Goal: Task Accomplishment & Management: Use online tool/utility

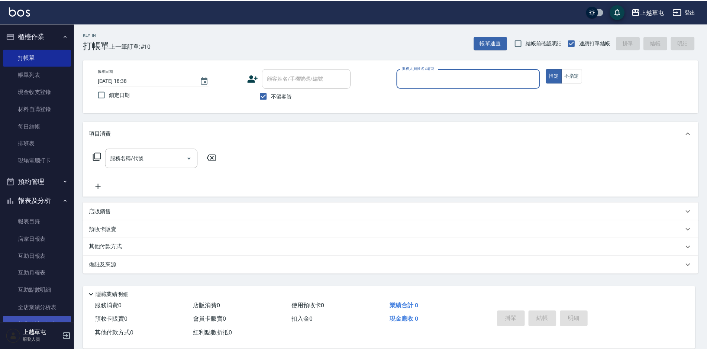
scroll to position [37, 0]
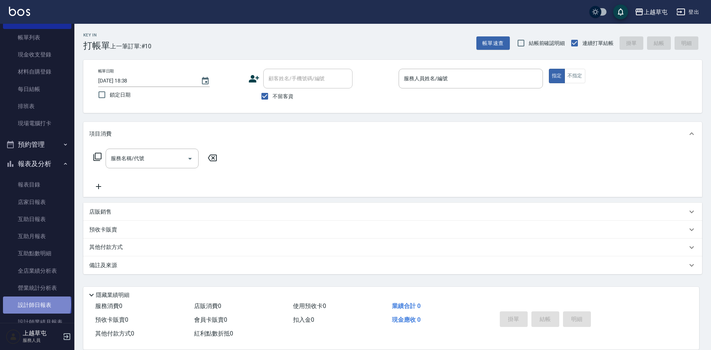
click at [36, 305] on link "設計師日報表" at bounding box center [37, 305] width 68 height 17
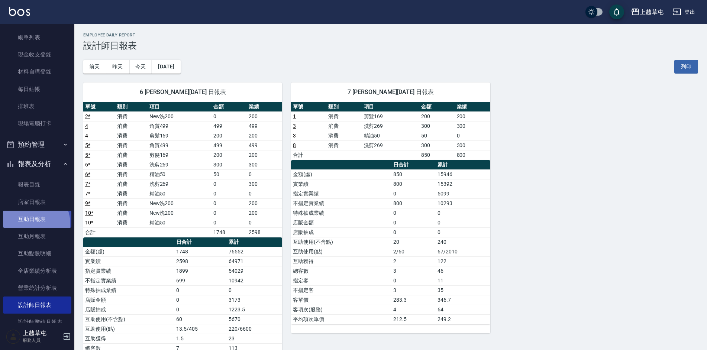
click at [32, 224] on link "互助日報表" at bounding box center [37, 219] width 68 height 17
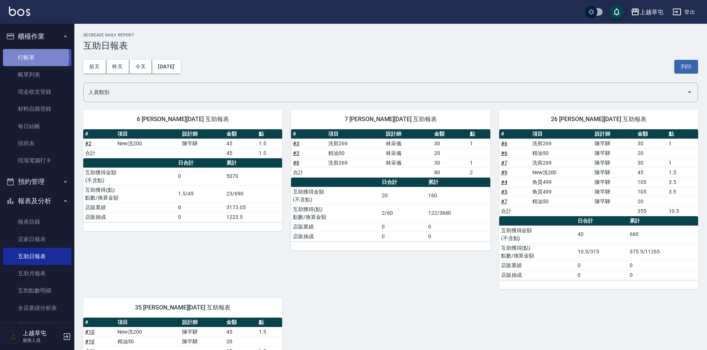
click at [23, 57] on link "打帳單" at bounding box center [37, 57] width 68 height 17
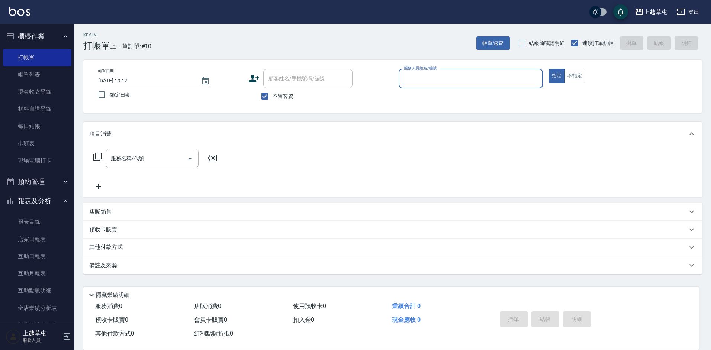
type input "0"
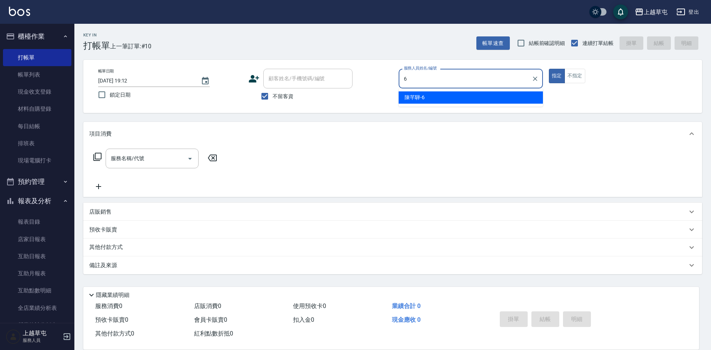
type input "[PERSON_NAME]-6"
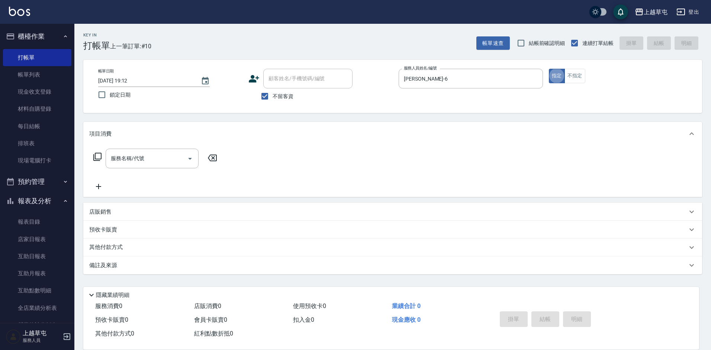
type button "true"
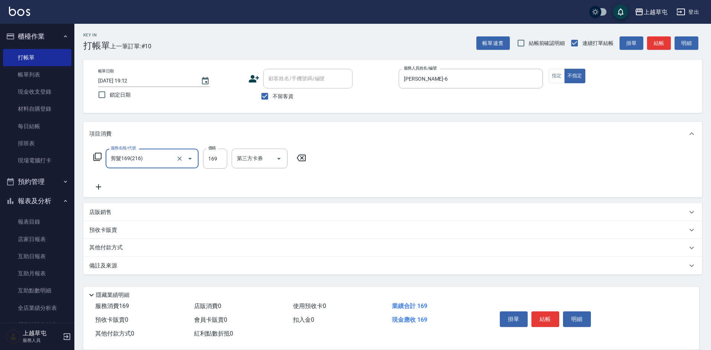
type input "剪髮169(216)"
type input "200"
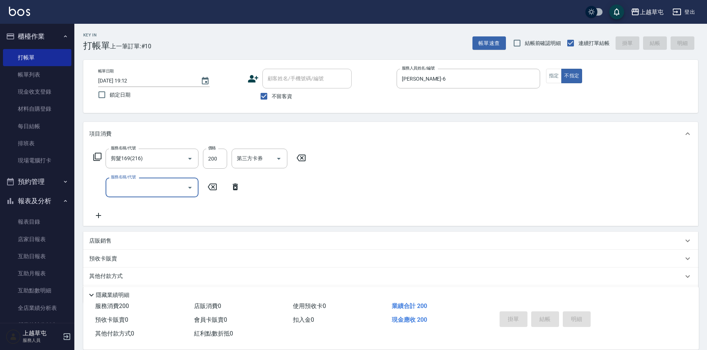
type input "[DATE] 19:13"
